Goal: Task Accomplishment & Management: Complete application form

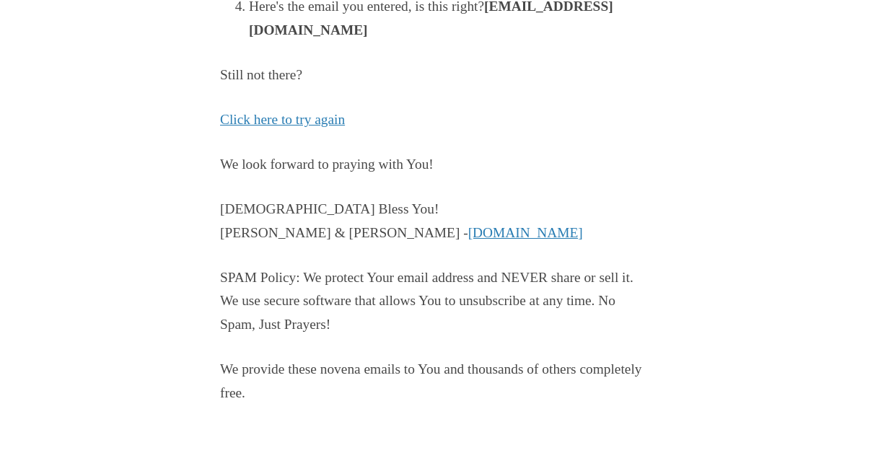
scroll to position [426, 0]
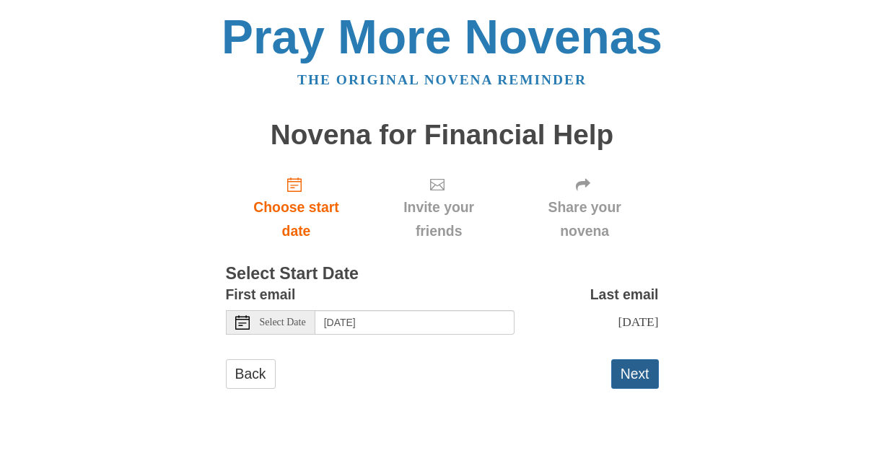
click at [635, 369] on button "Next" at bounding box center [635, 374] width 48 height 30
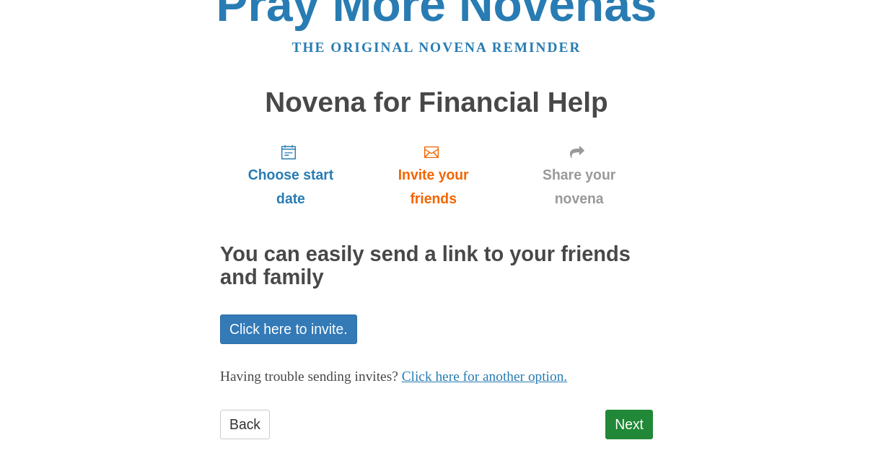
scroll to position [61, 0]
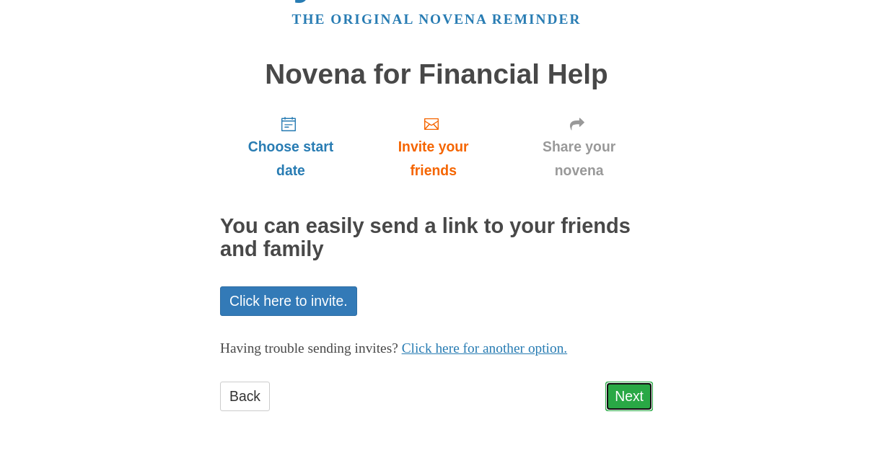
click at [629, 390] on link "Next" at bounding box center [630, 397] width 48 height 30
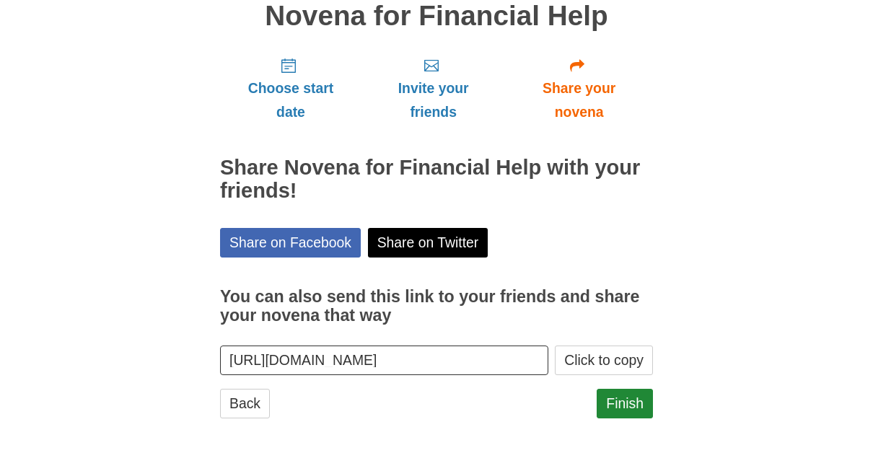
scroll to position [126, 0]
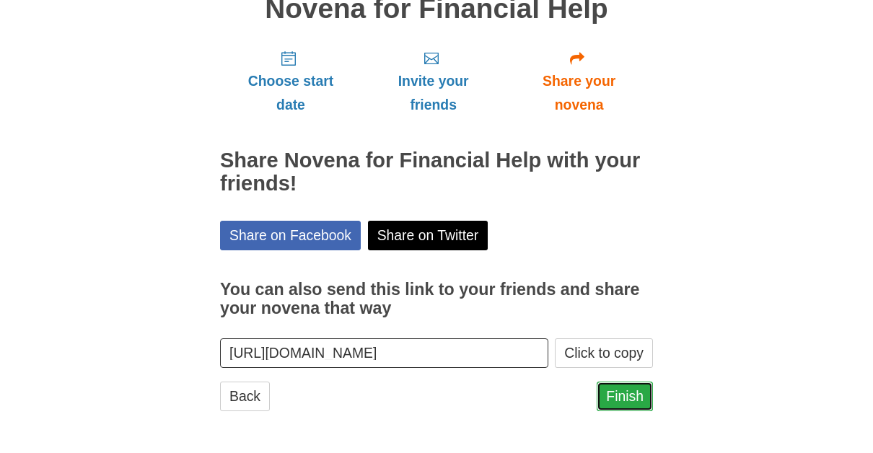
click at [629, 389] on link "Finish" at bounding box center [625, 397] width 56 height 30
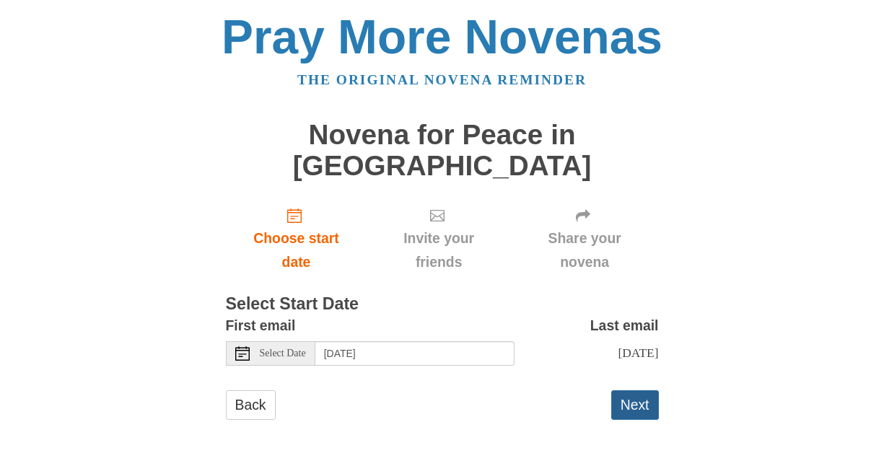
click at [638, 390] on button "Next" at bounding box center [635, 405] width 48 height 30
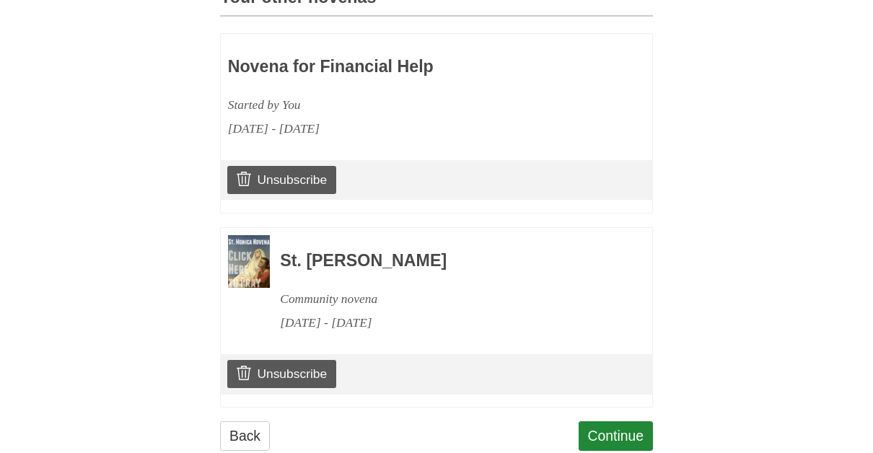
scroll to position [720, 0]
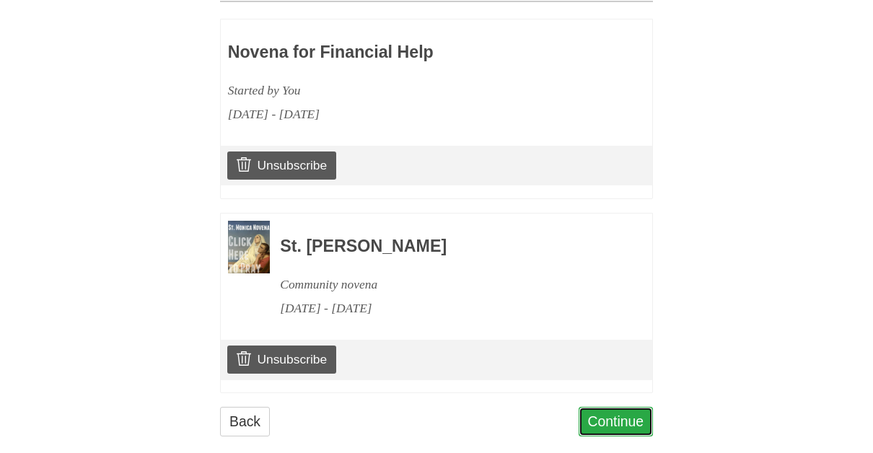
click at [626, 407] on link "Continue" at bounding box center [616, 422] width 75 height 30
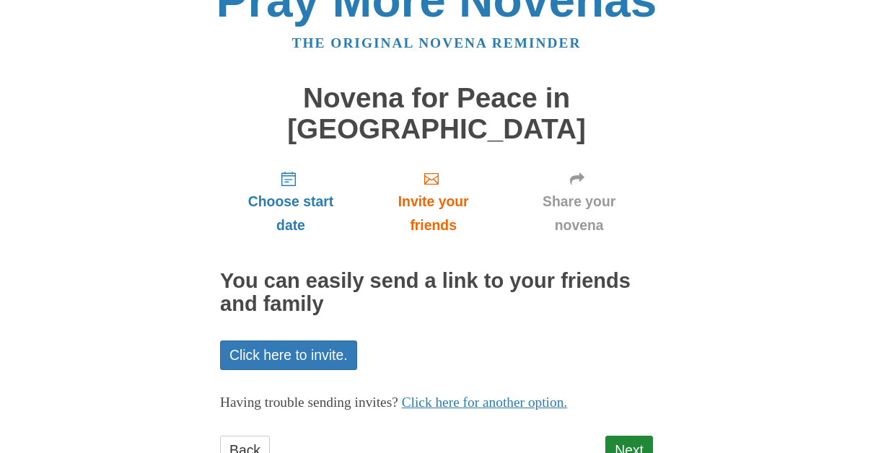
scroll to position [61, 0]
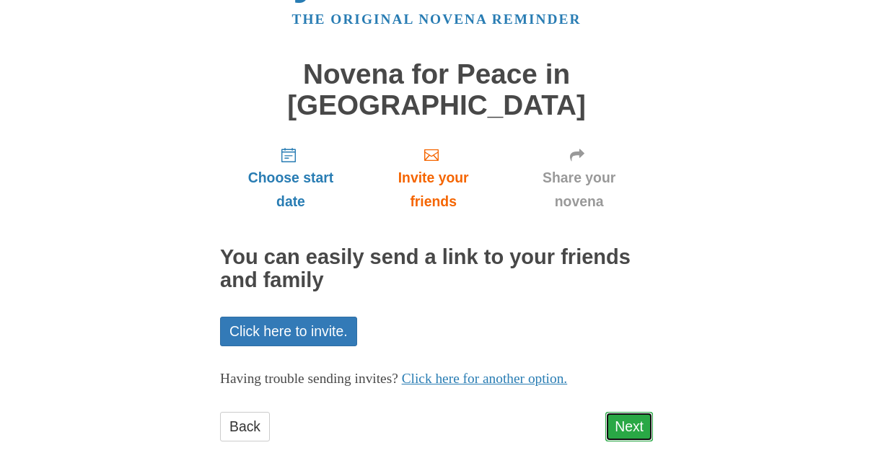
click at [628, 412] on link "Next" at bounding box center [630, 427] width 48 height 30
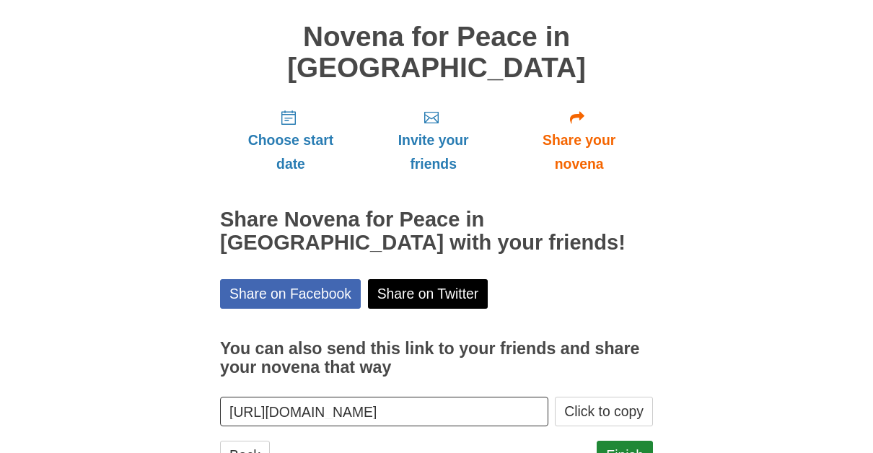
scroll to position [126, 0]
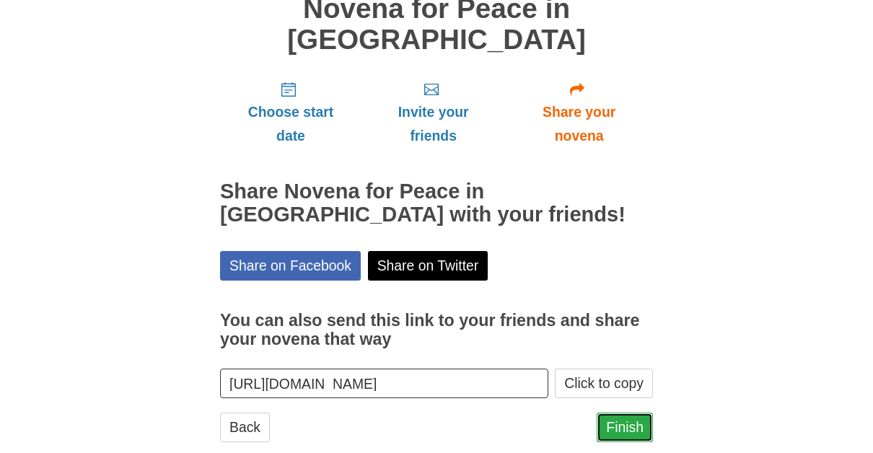
click at [627, 413] on link "Finish" at bounding box center [625, 428] width 56 height 30
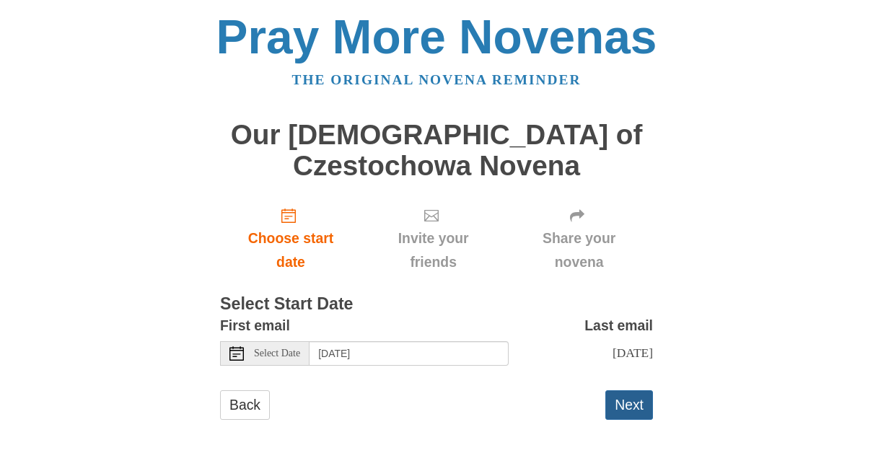
click at [624, 401] on button "Next" at bounding box center [630, 405] width 48 height 30
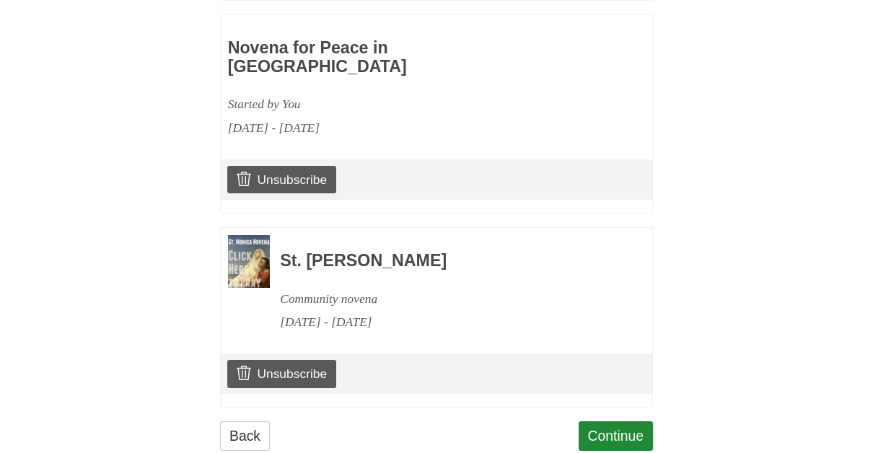
scroll to position [946, 0]
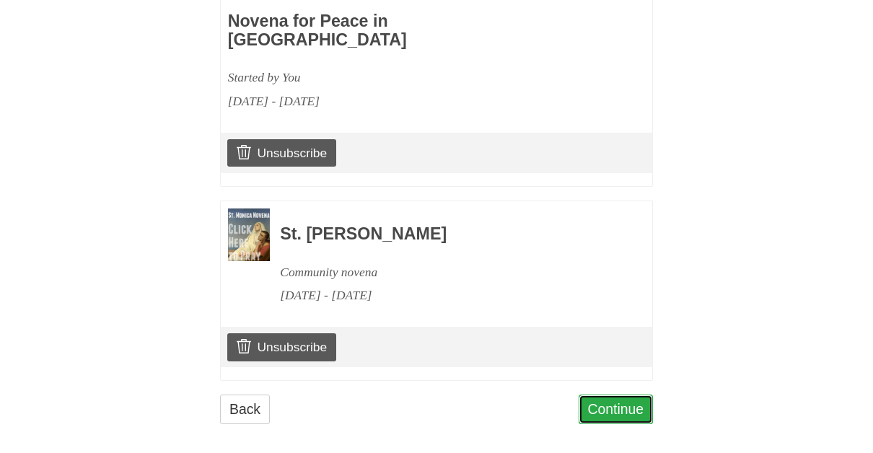
click at [612, 395] on link "Continue" at bounding box center [616, 410] width 75 height 30
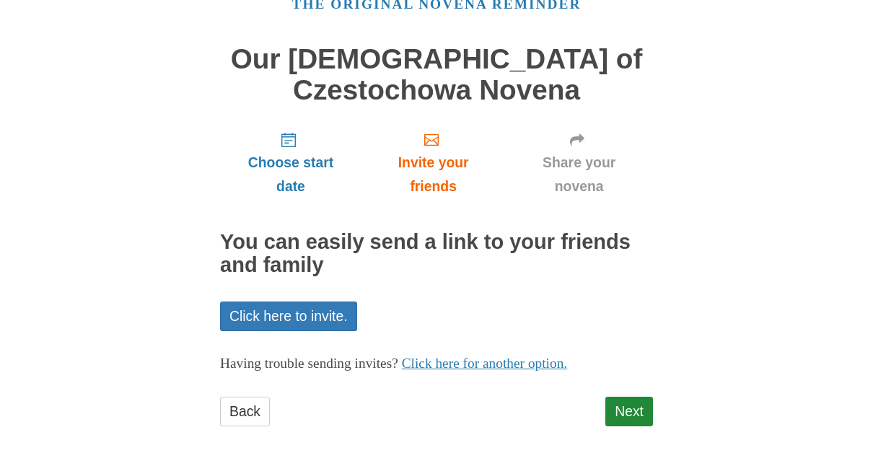
scroll to position [92, 0]
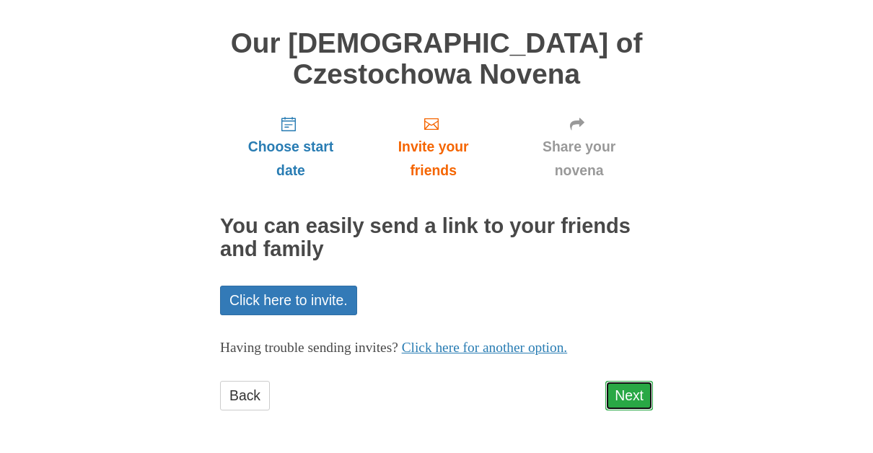
click at [626, 389] on link "Next" at bounding box center [630, 396] width 48 height 30
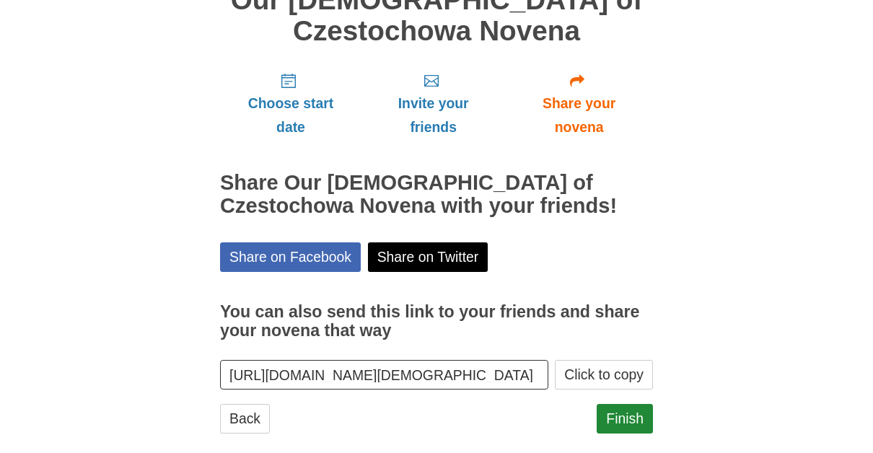
scroll to position [157, 0]
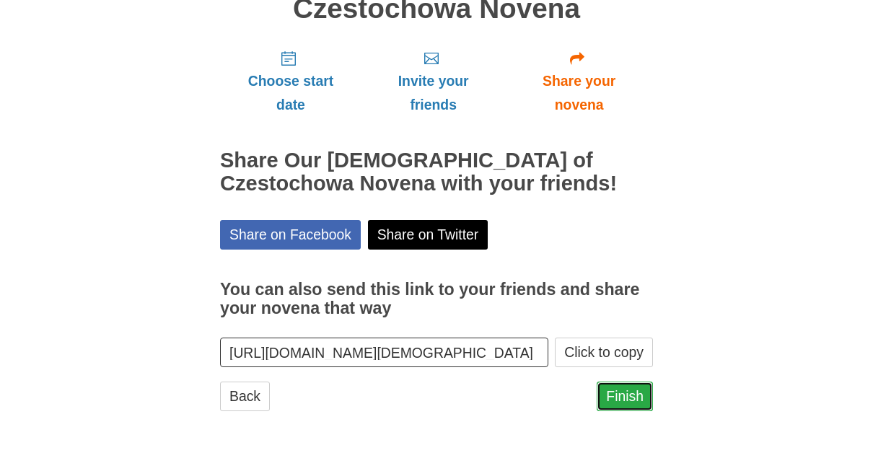
click at [634, 391] on link "Finish" at bounding box center [625, 397] width 56 height 30
